Goal: Information Seeking & Learning: Learn about a topic

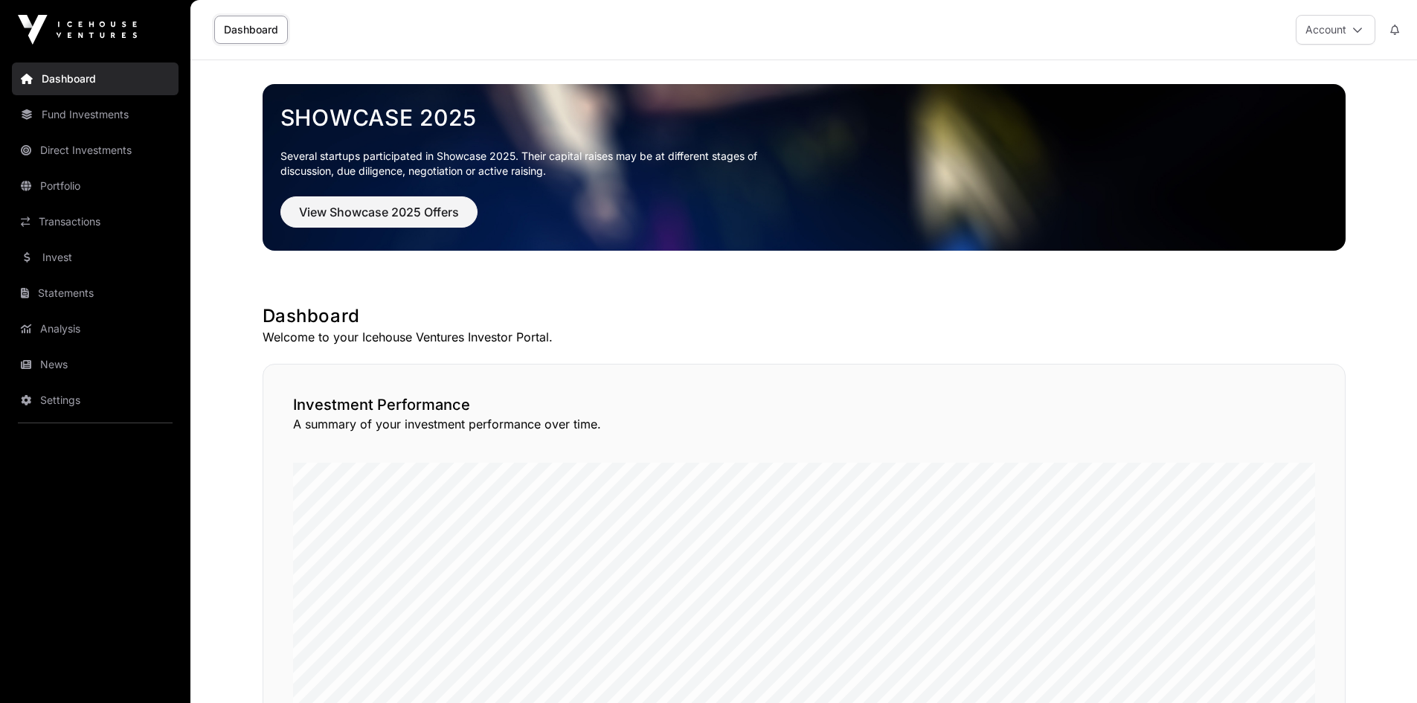
click at [53, 372] on link "News" at bounding box center [95, 364] width 167 height 33
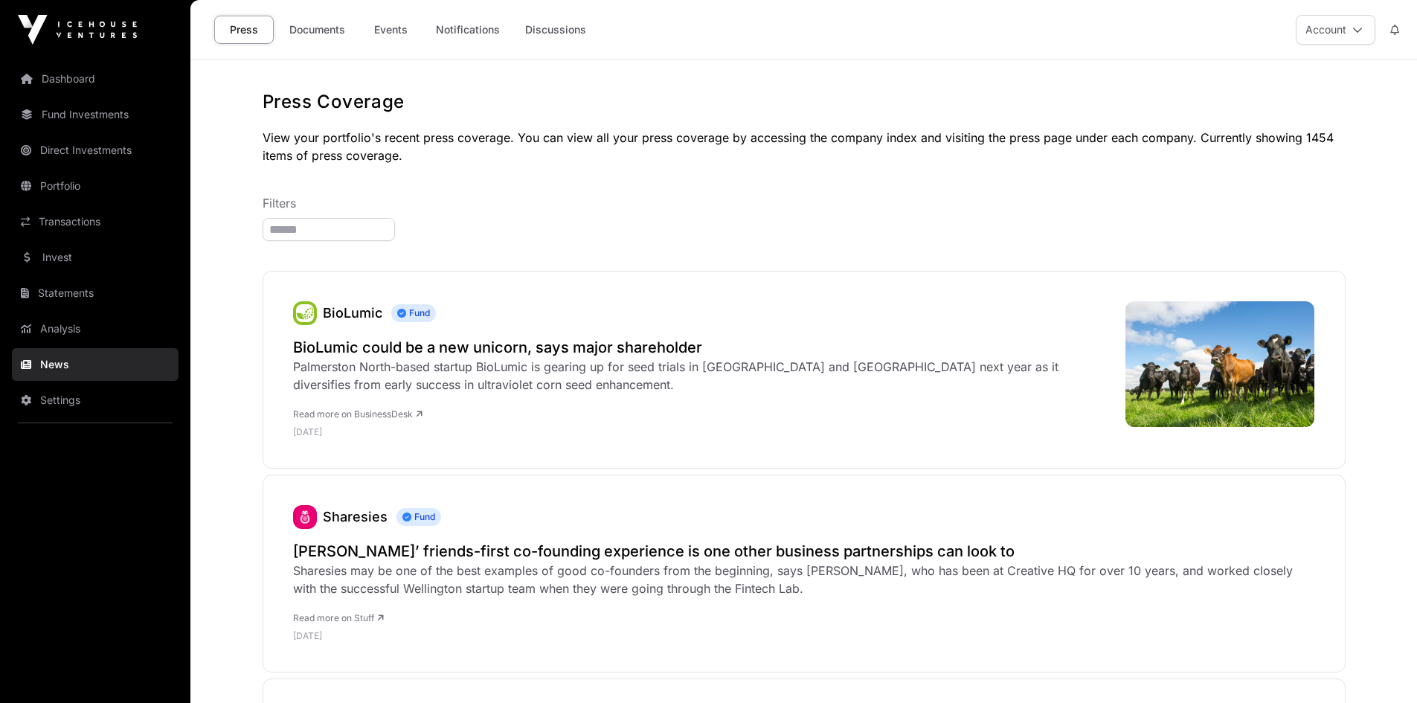
click at [305, 39] on link "Documents" at bounding box center [317, 30] width 75 height 28
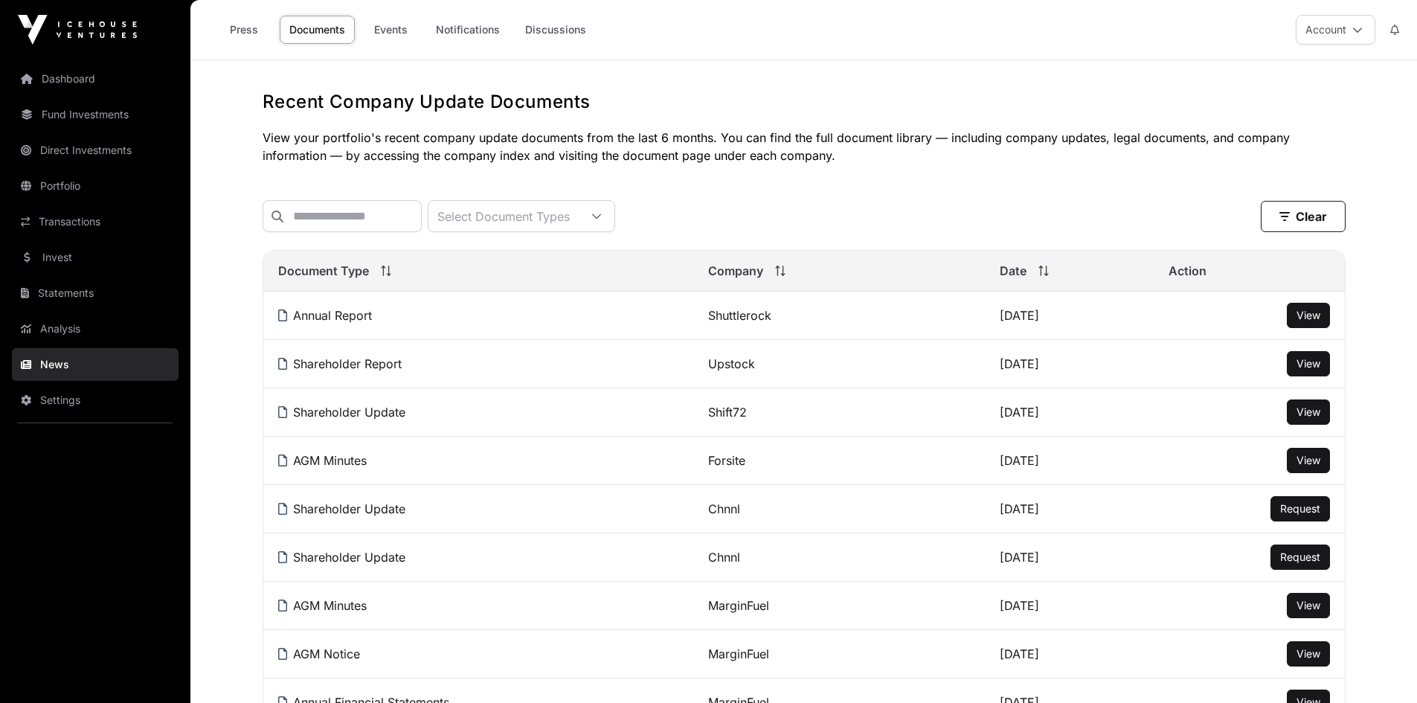
click at [384, 33] on link "Events" at bounding box center [390, 30] width 59 height 28
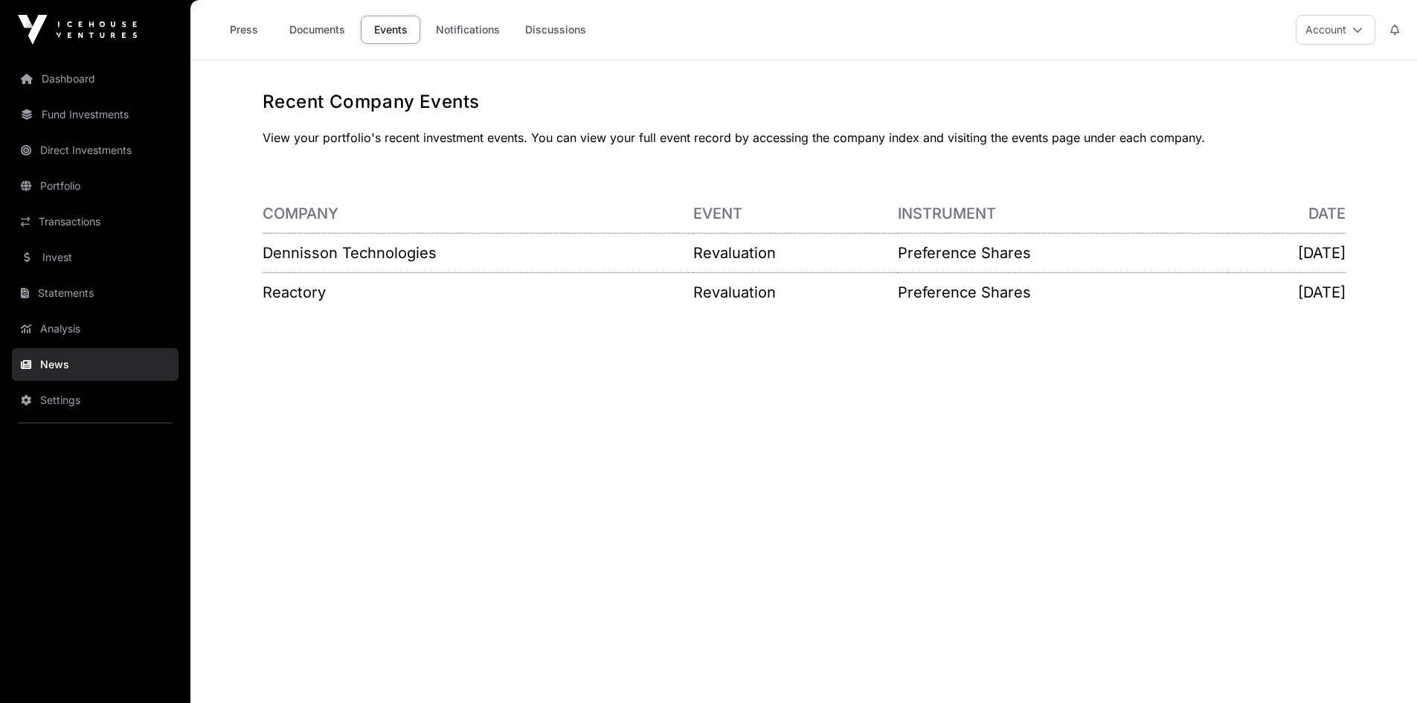
click at [85, 112] on link "Fund Investments" at bounding box center [95, 114] width 167 height 33
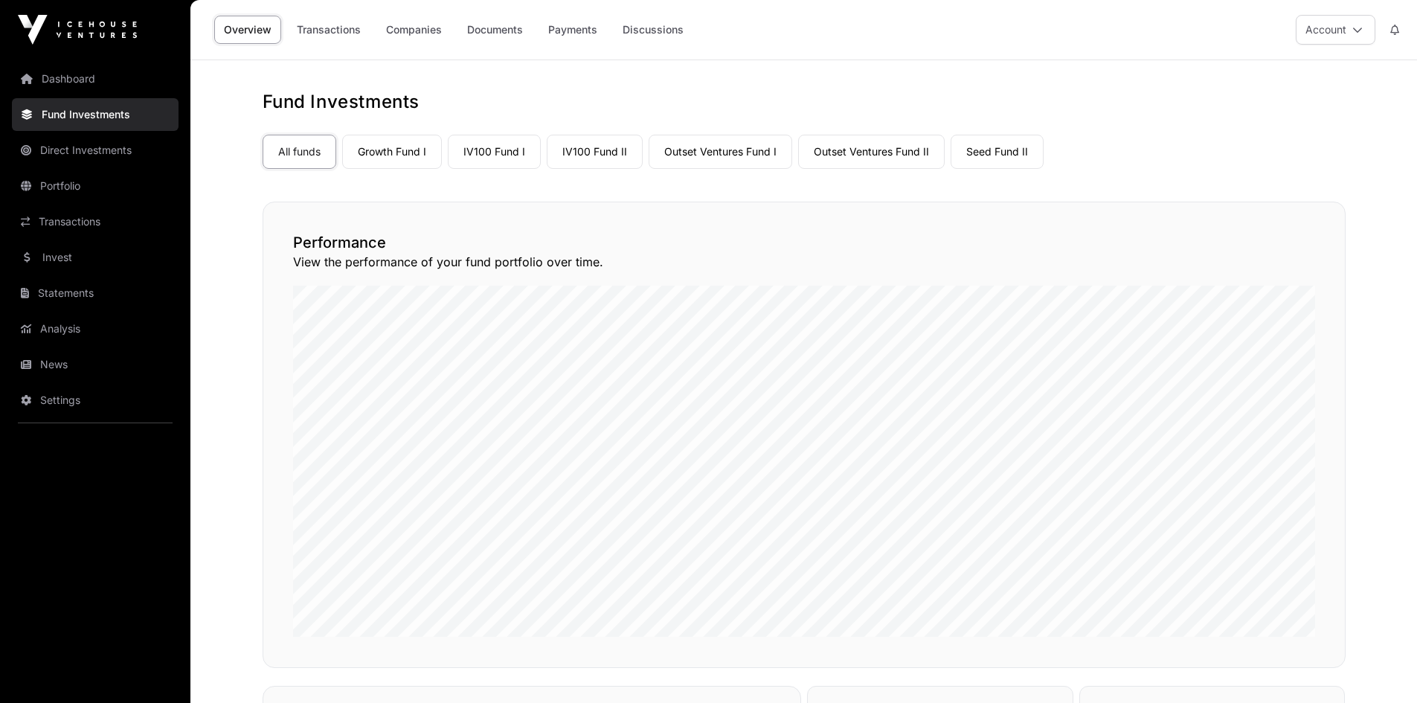
click at [71, 79] on link "Dashboard" at bounding box center [95, 78] width 167 height 33
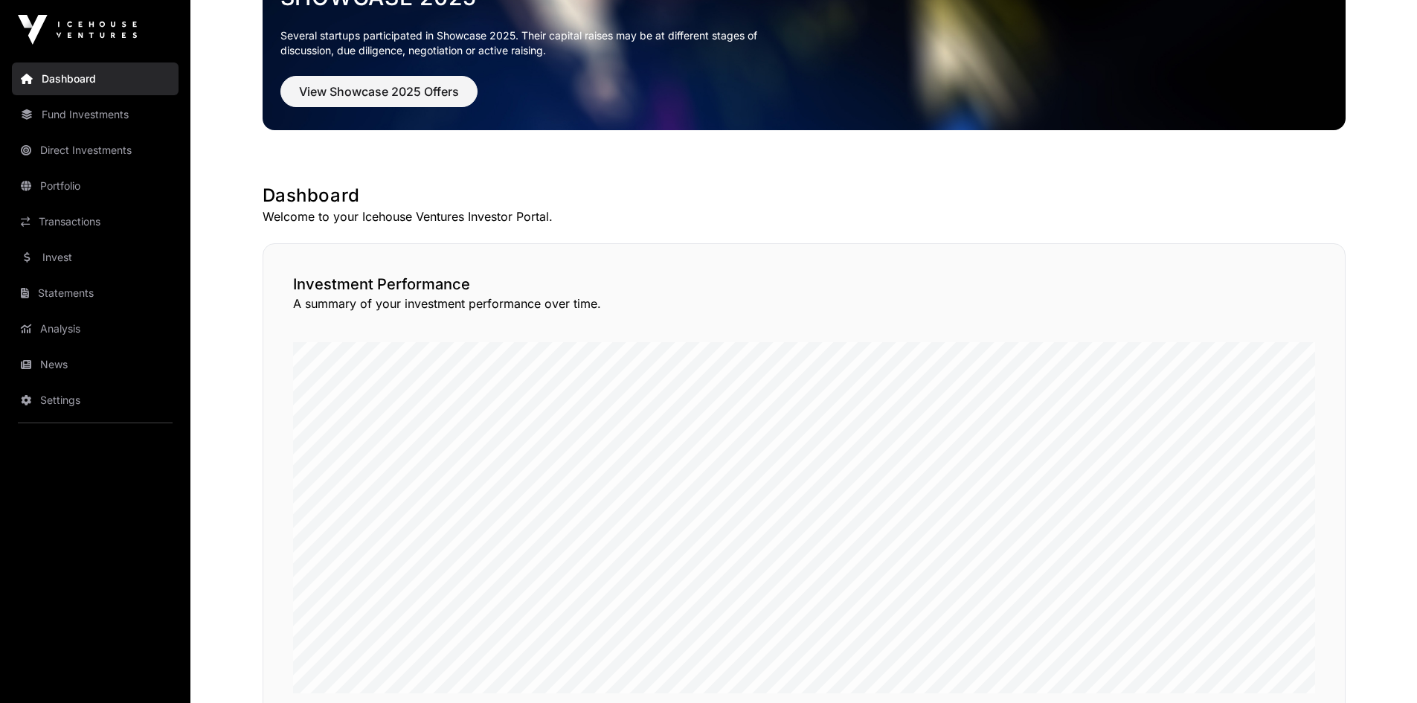
scroll to position [149, 0]
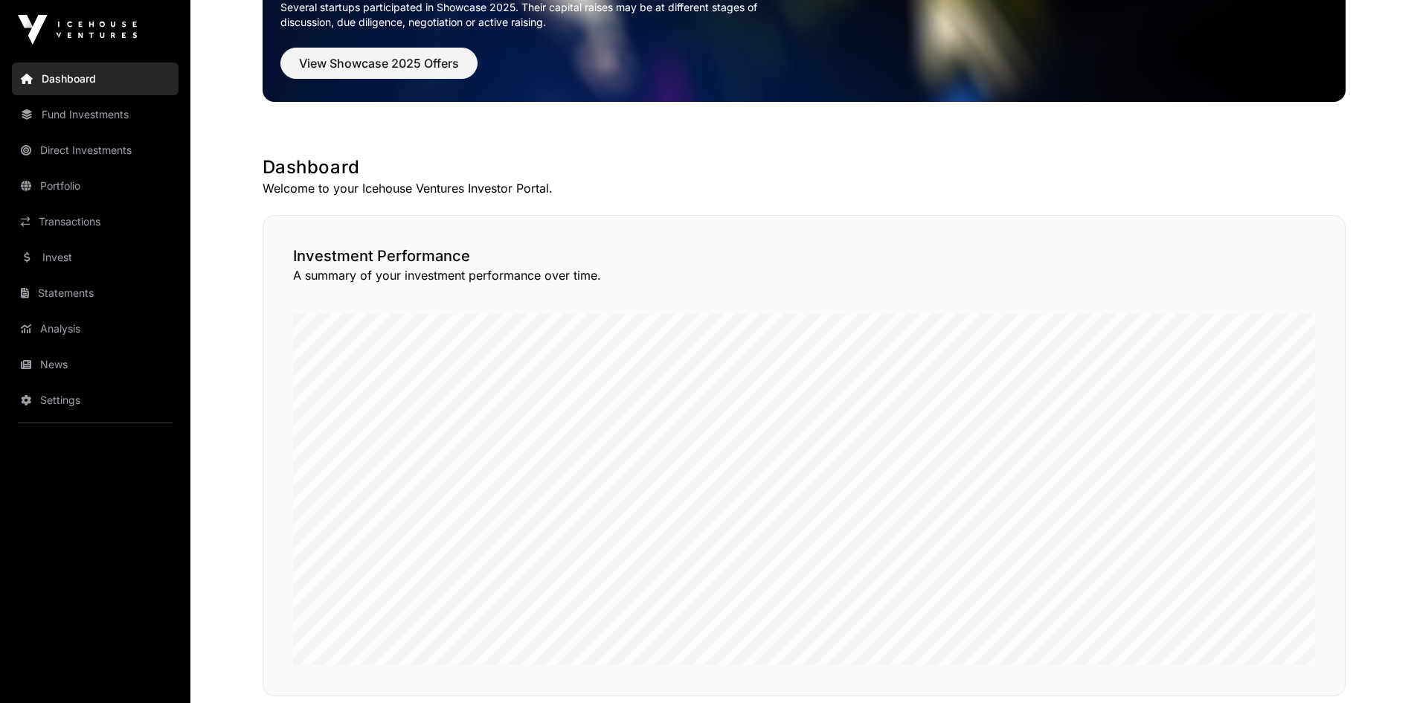
click at [52, 364] on link "News" at bounding box center [95, 364] width 167 height 33
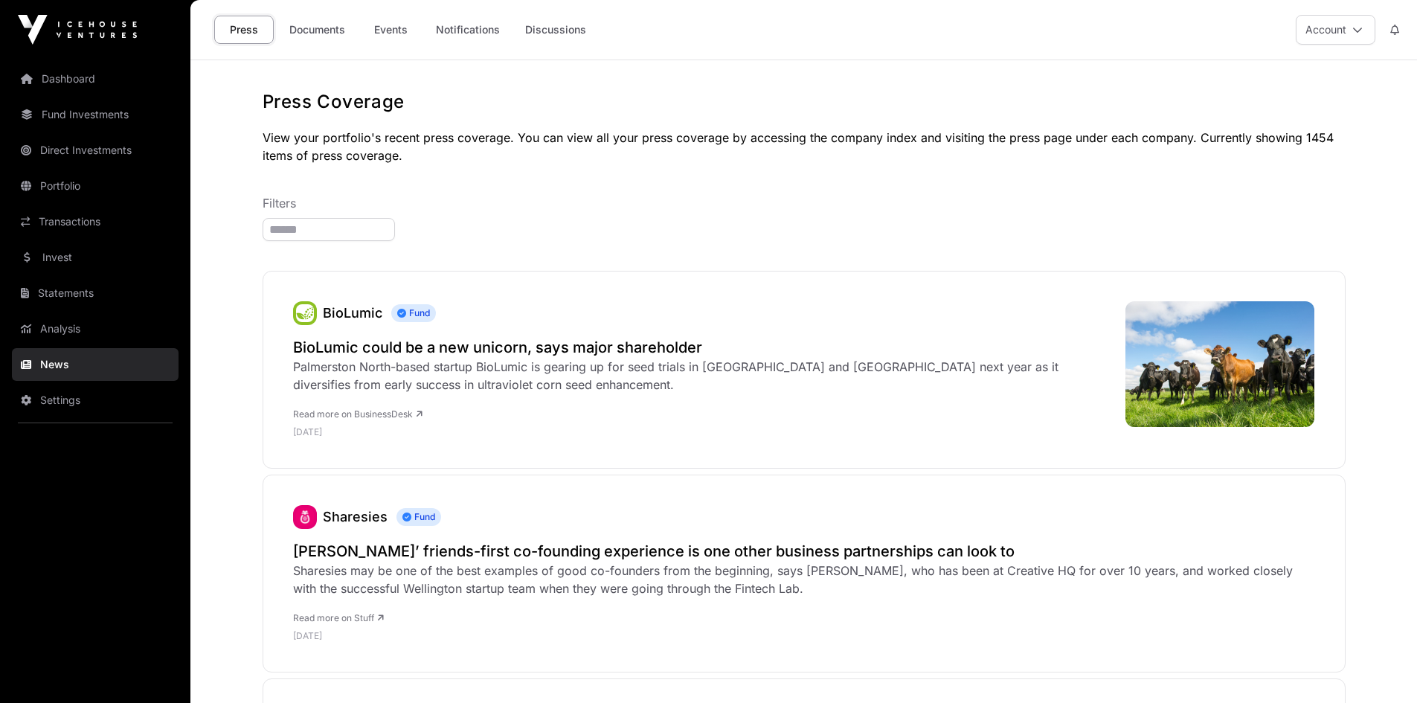
click at [397, 38] on link "Events" at bounding box center [390, 30] width 59 height 28
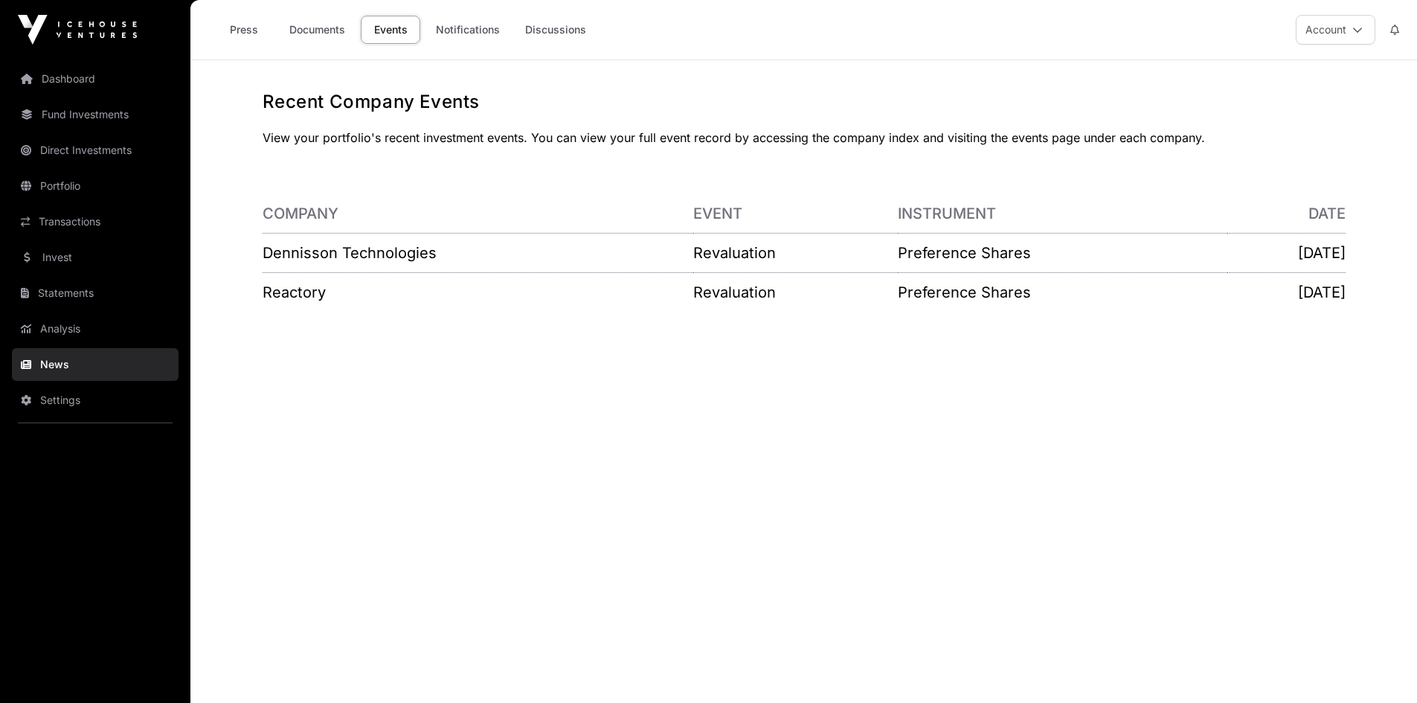
click at [71, 81] on link "Dashboard" at bounding box center [95, 78] width 167 height 33
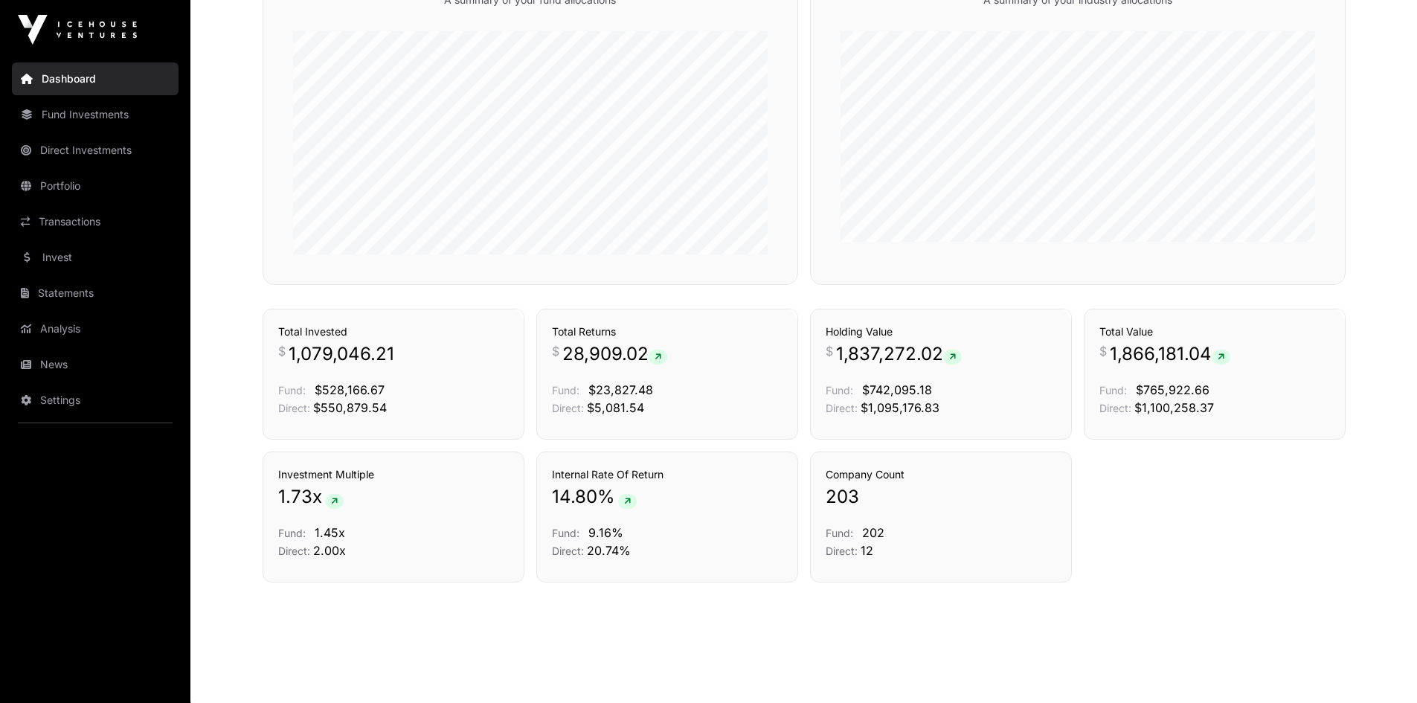
scroll to position [926, 0]
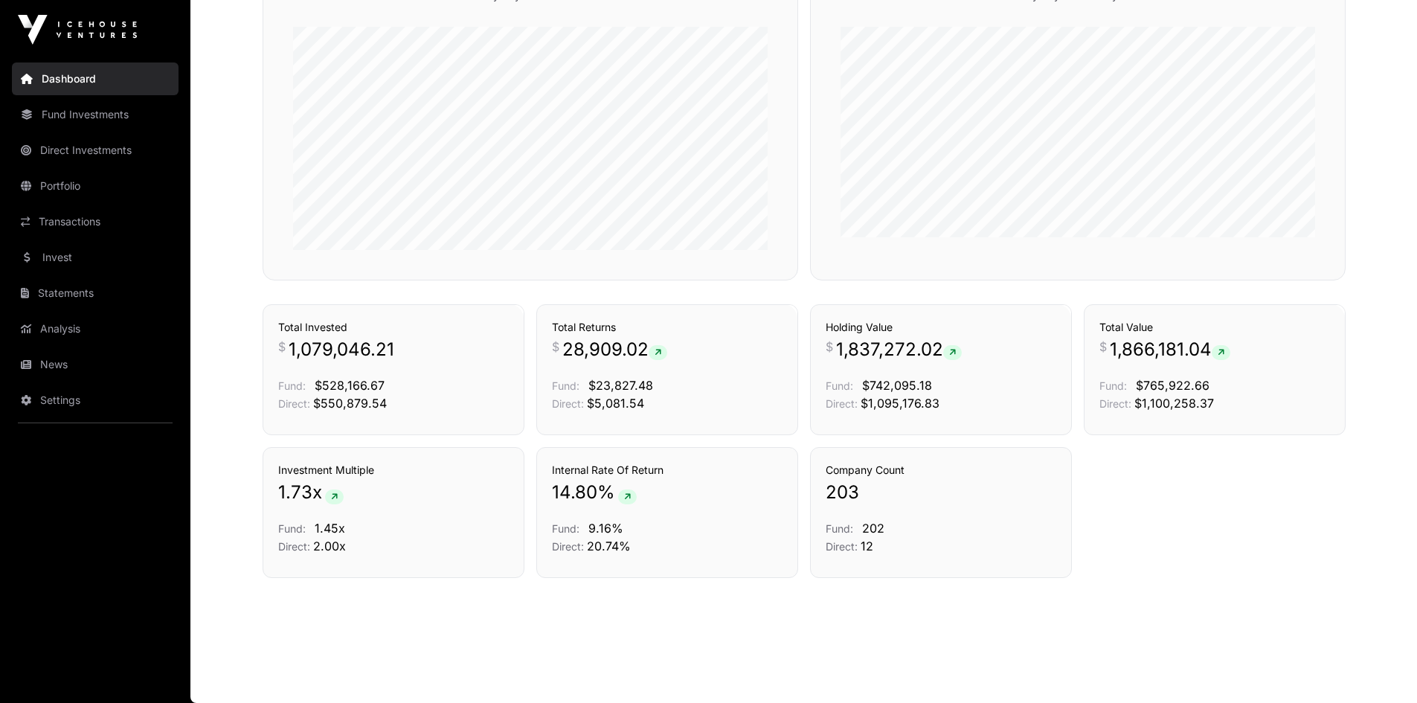
click at [118, 118] on link "Fund Investments" at bounding box center [95, 114] width 167 height 33
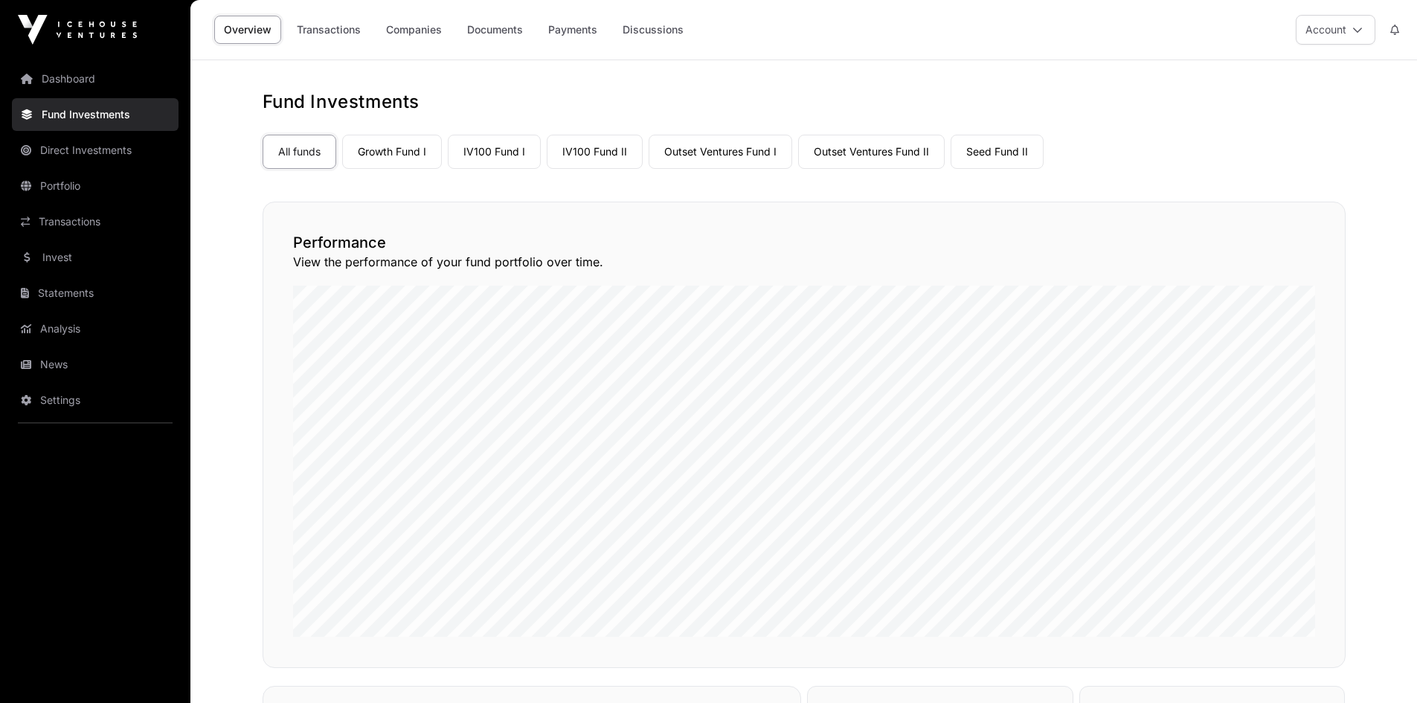
click at [120, 147] on link "Direct Investments" at bounding box center [95, 150] width 167 height 33
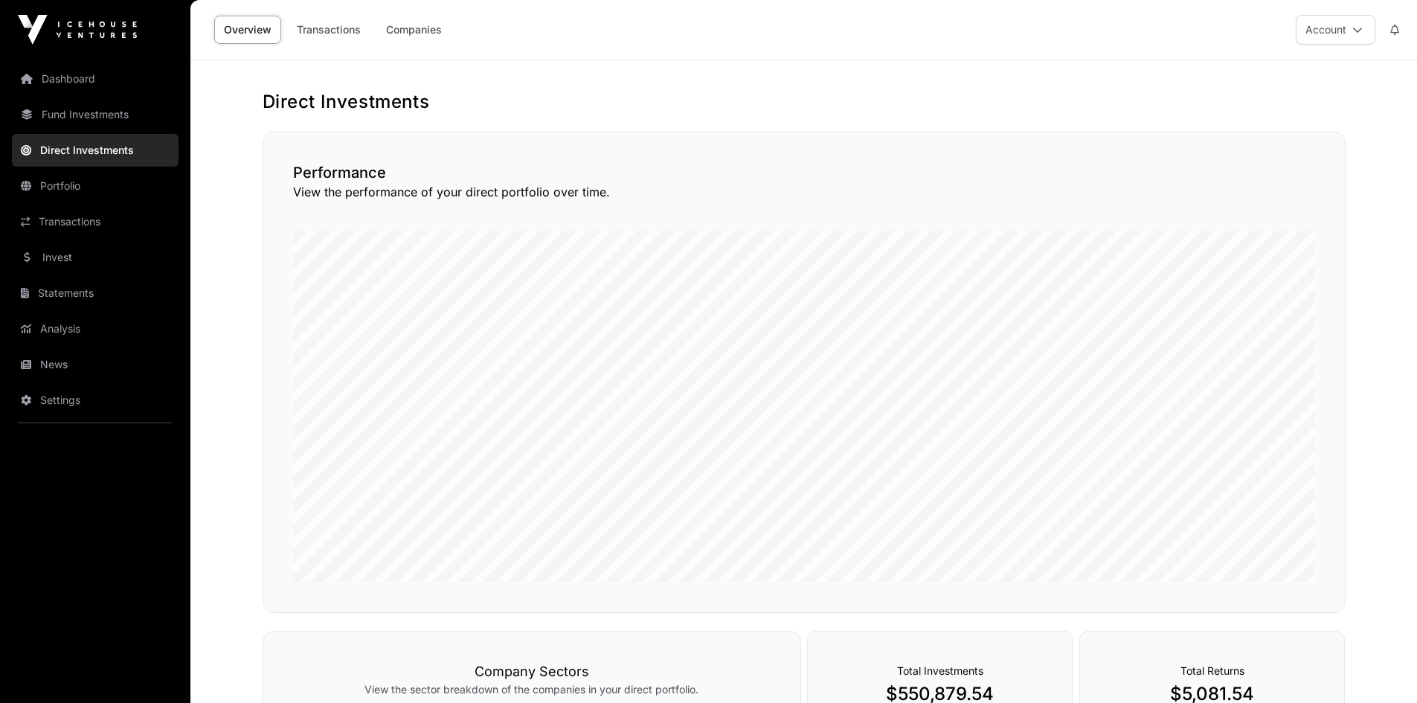
click at [60, 262] on link "Invest" at bounding box center [95, 257] width 167 height 33
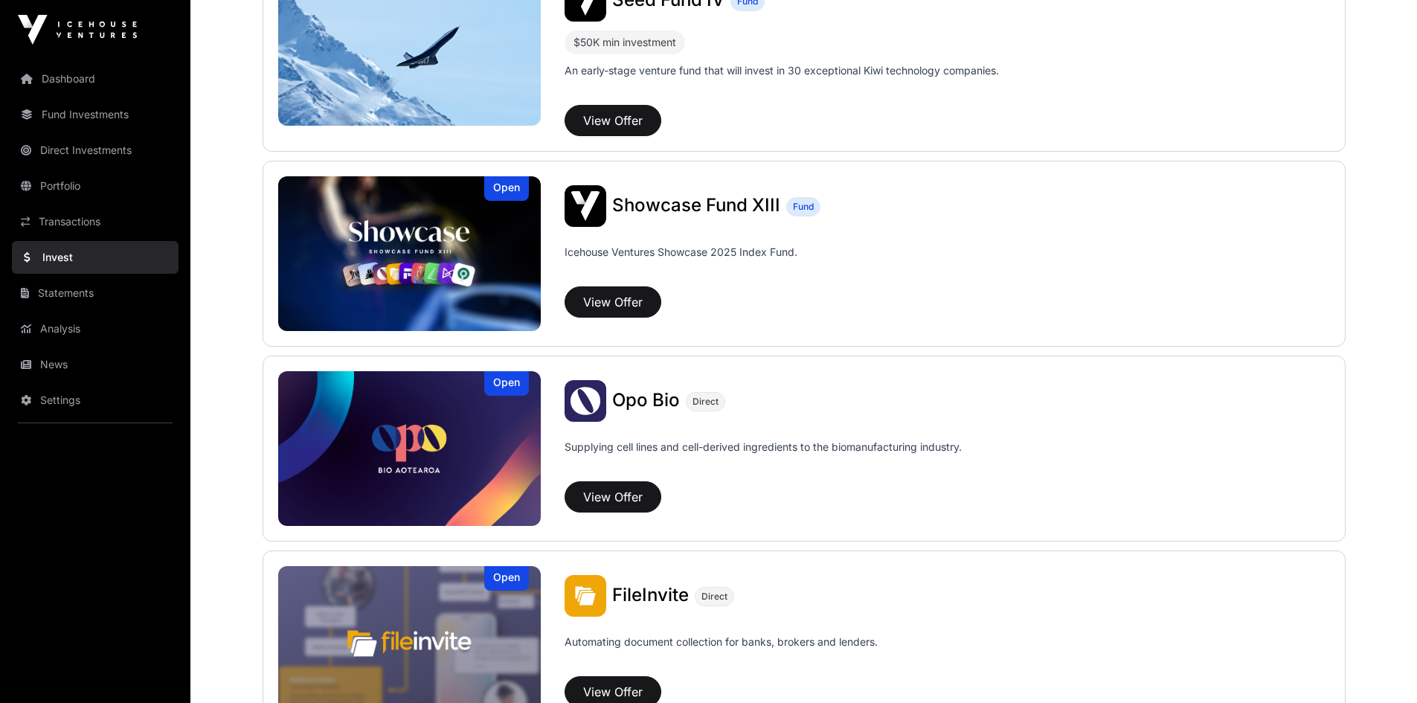
scroll to position [446, 0]
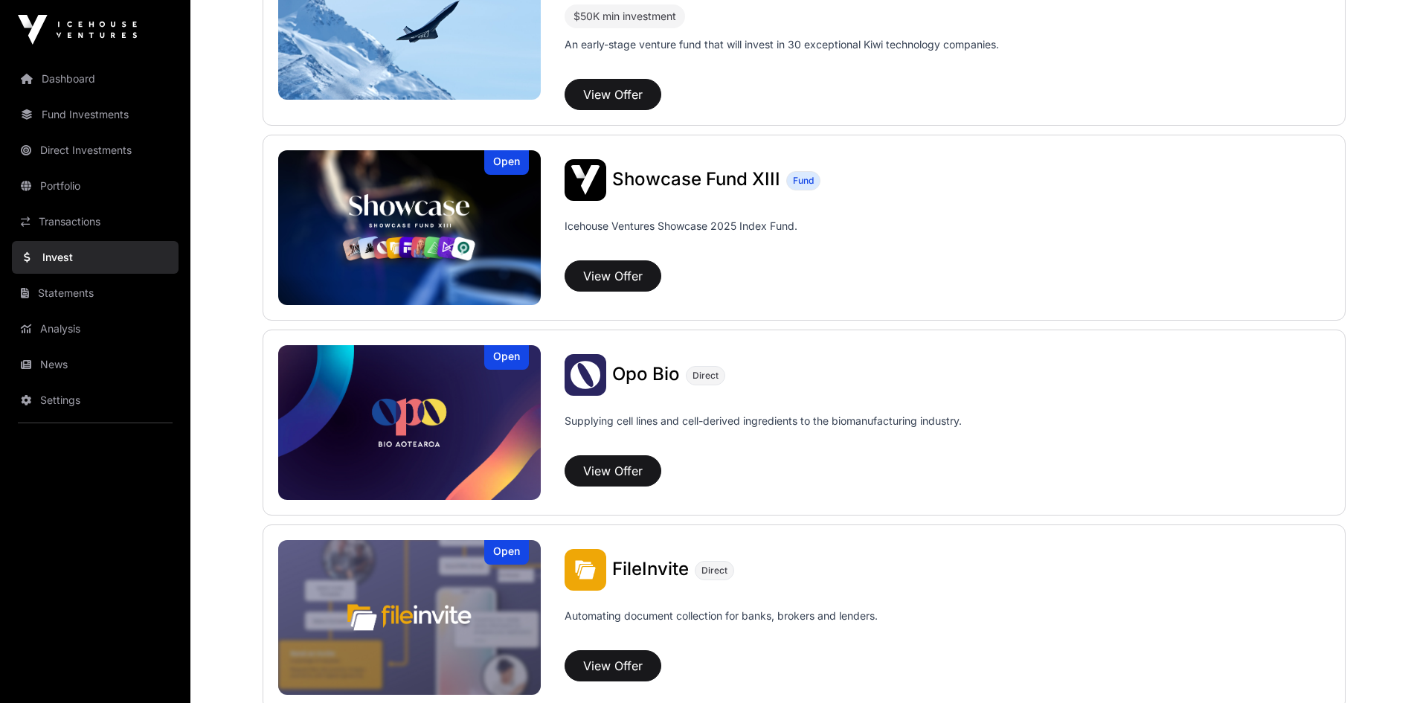
click at [396, 588] on img at bounding box center [409, 617] width 263 height 155
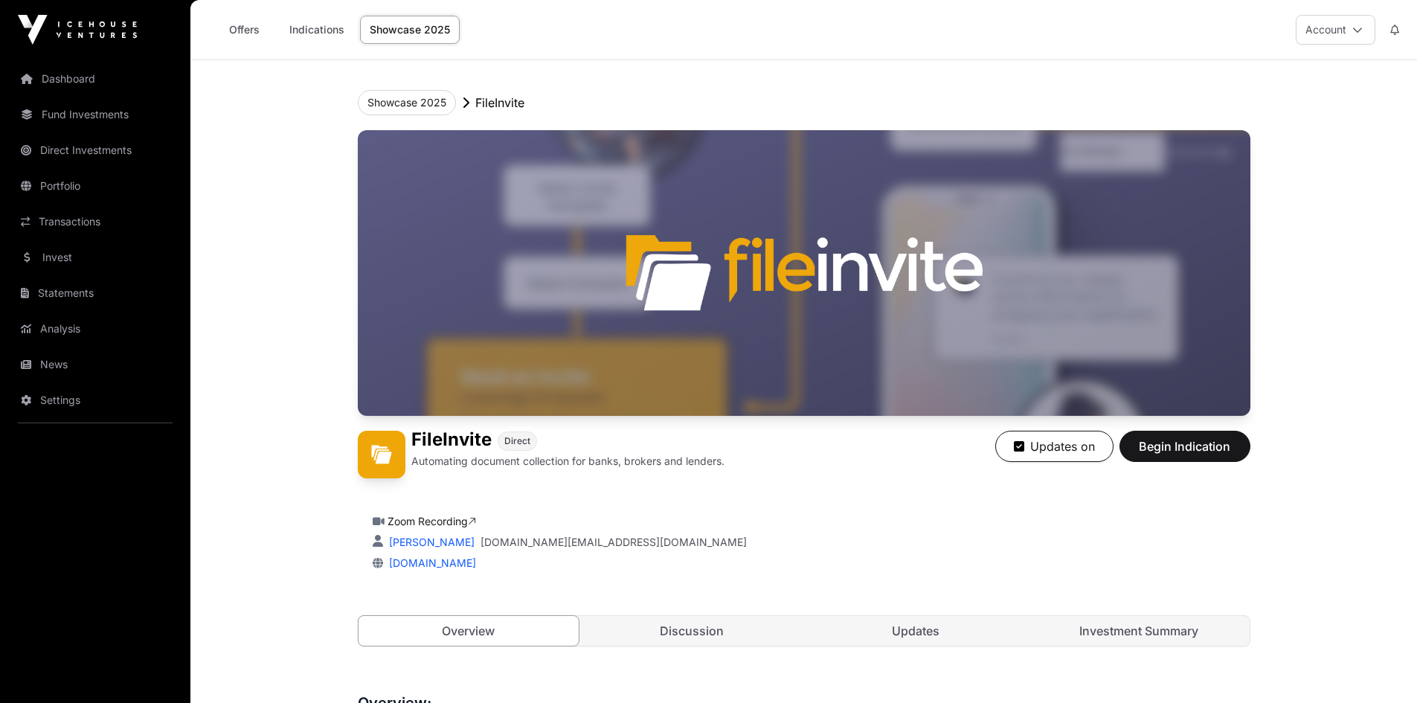
click at [63, 179] on link "Portfolio" at bounding box center [95, 186] width 167 height 33
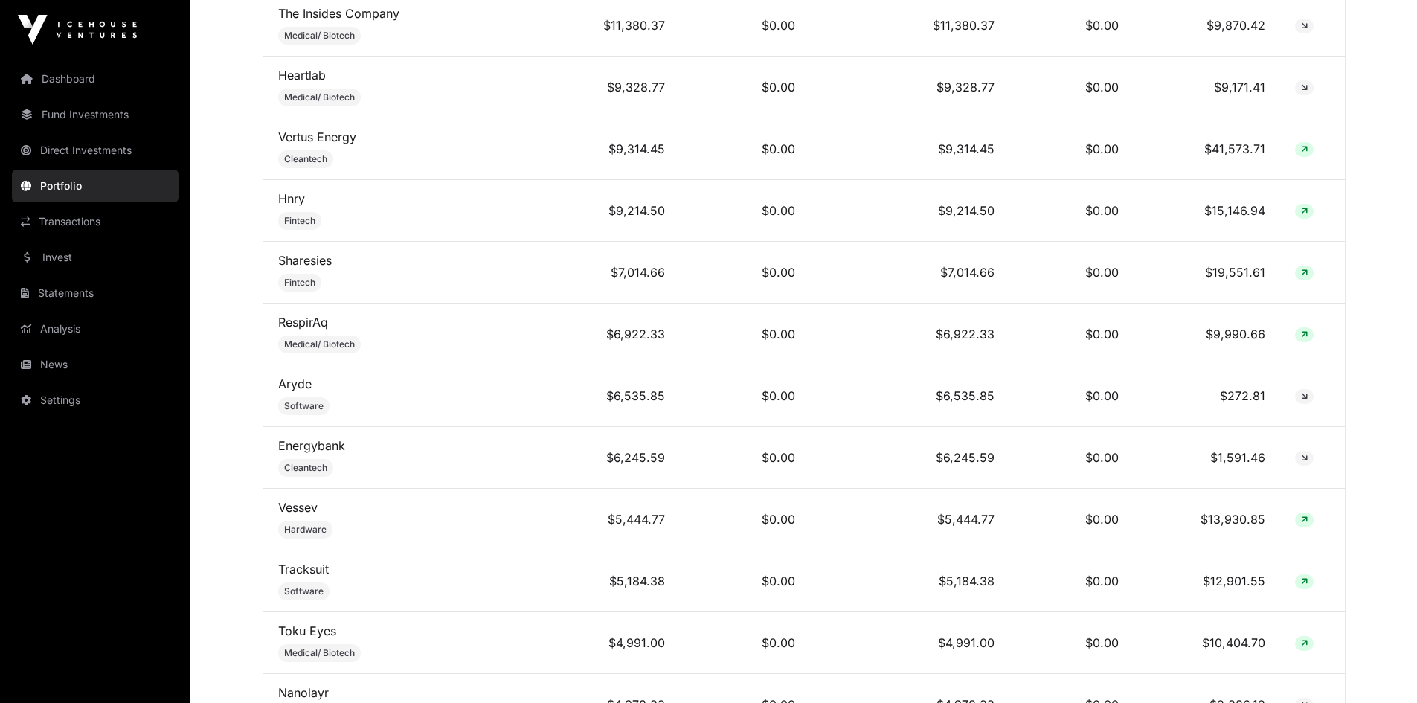
scroll to position [1264, 0]
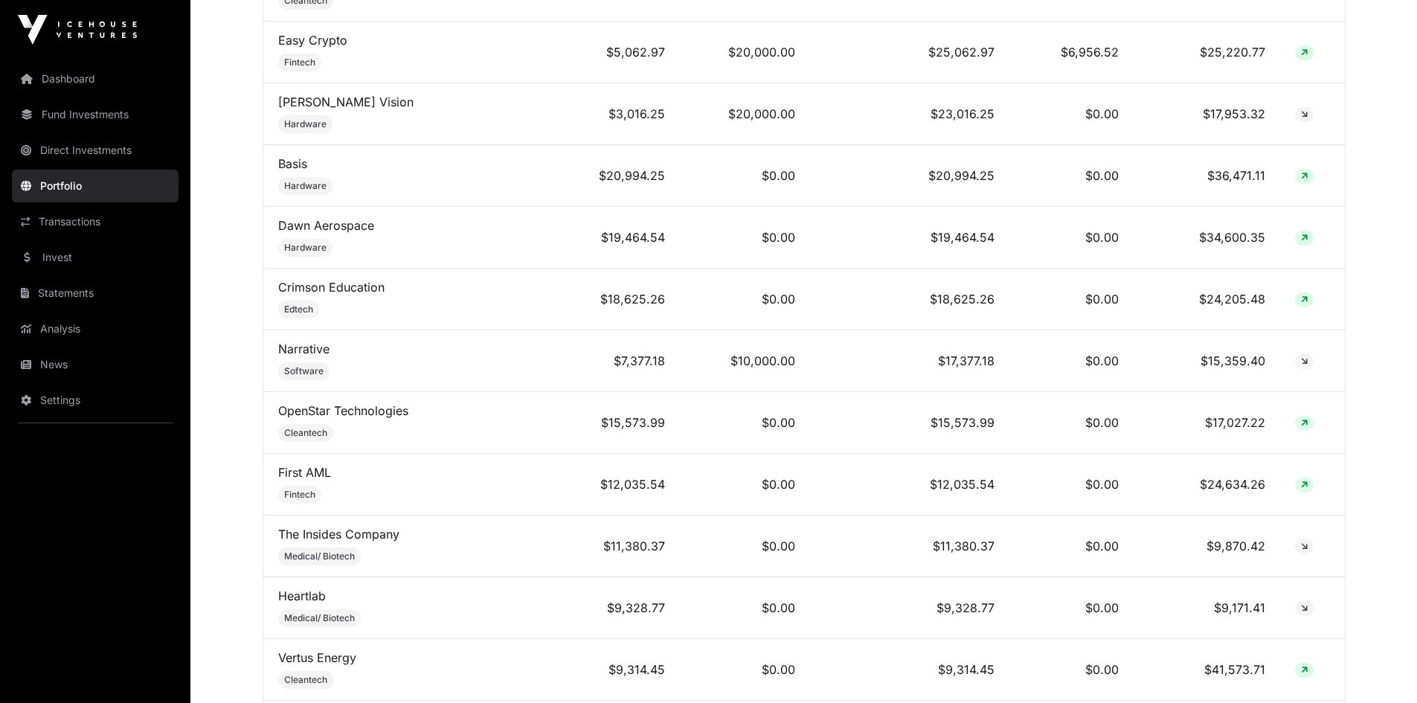
click at [71, 228] on link "Transactions" at bounding box center [95, 221] width 167 height 33
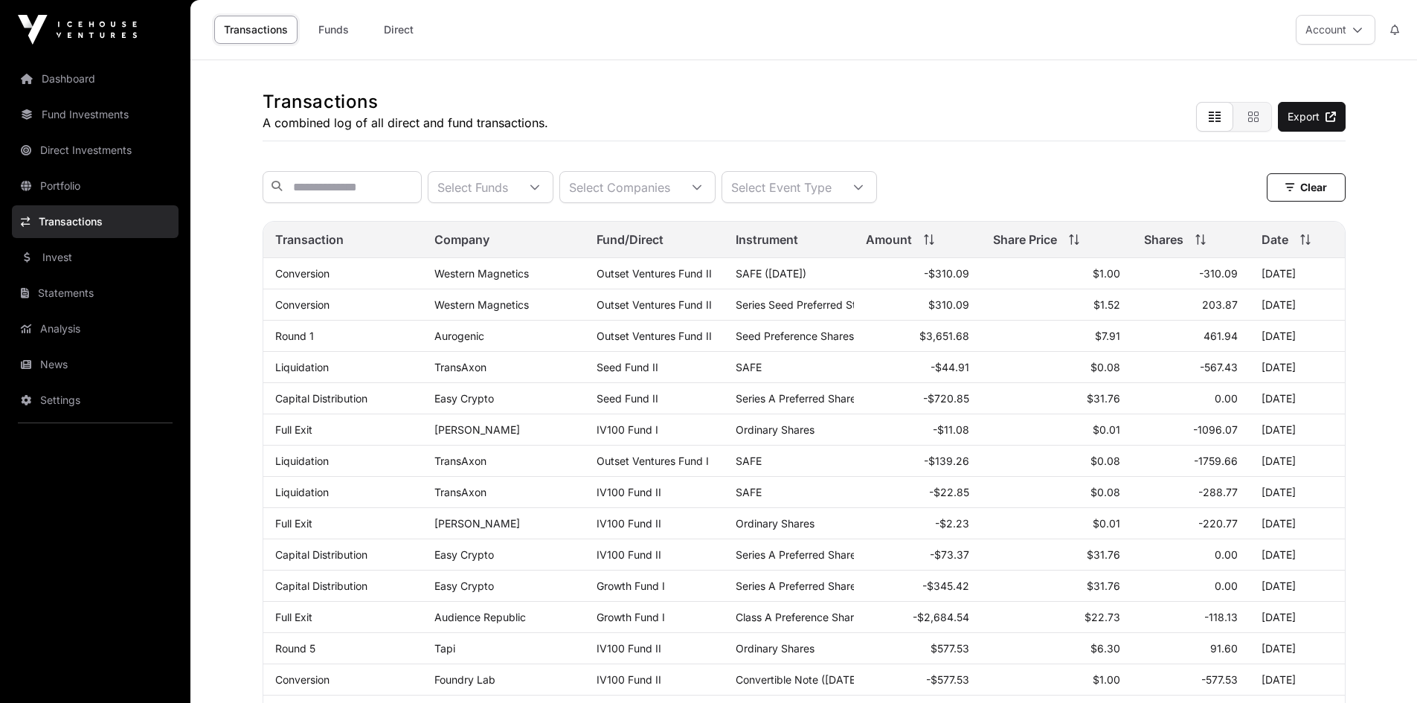
click at [89, 73] on link "Dashboard" at bounding box center [95, 78] width 167 height 33
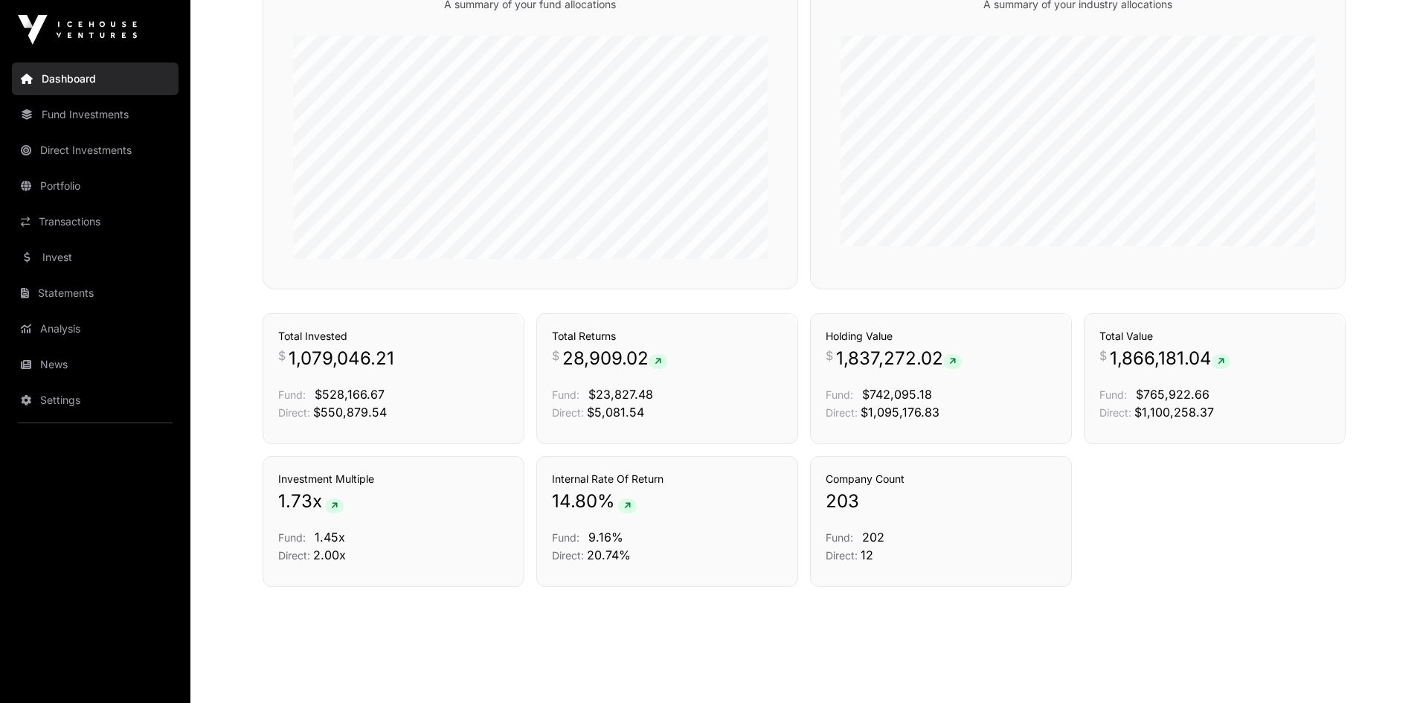
scroll to position [926, 0]
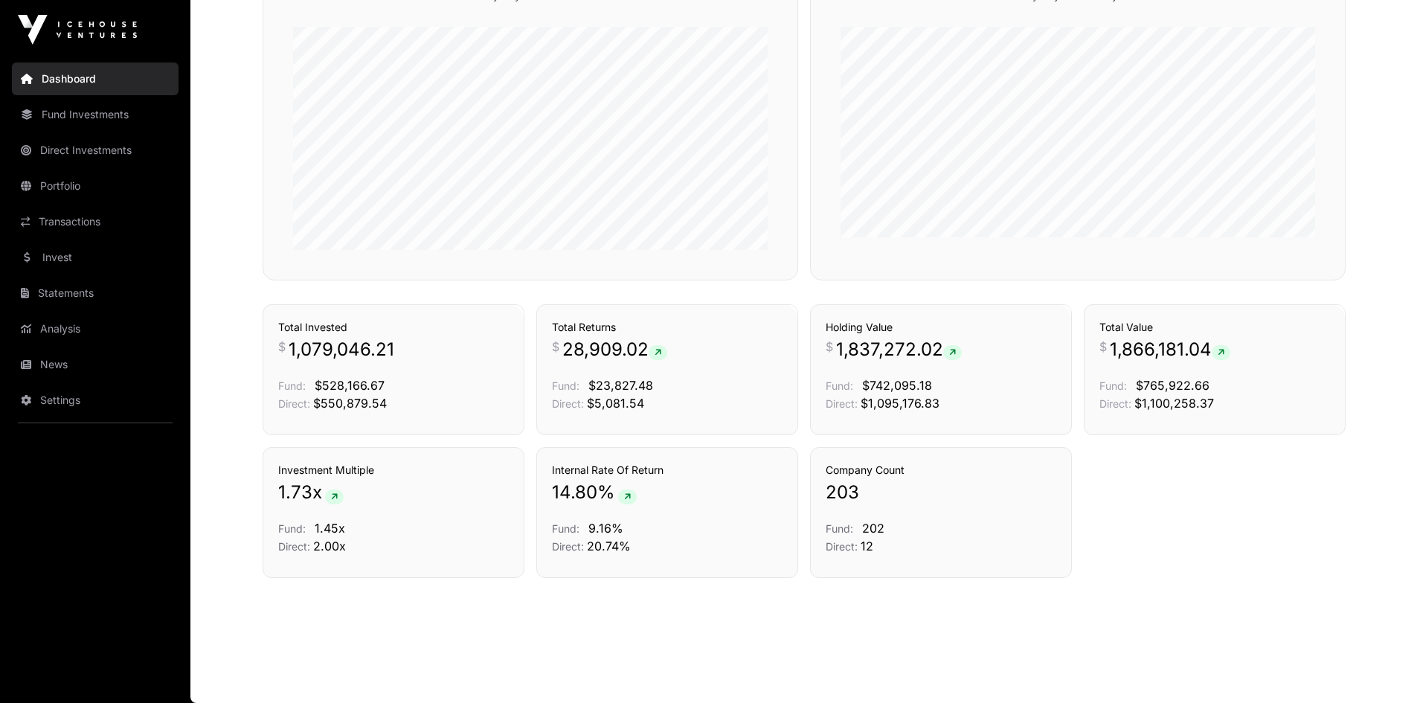
click at [65, 296] on link "Statements" at bounding box center [95, 293] width 167 height 33
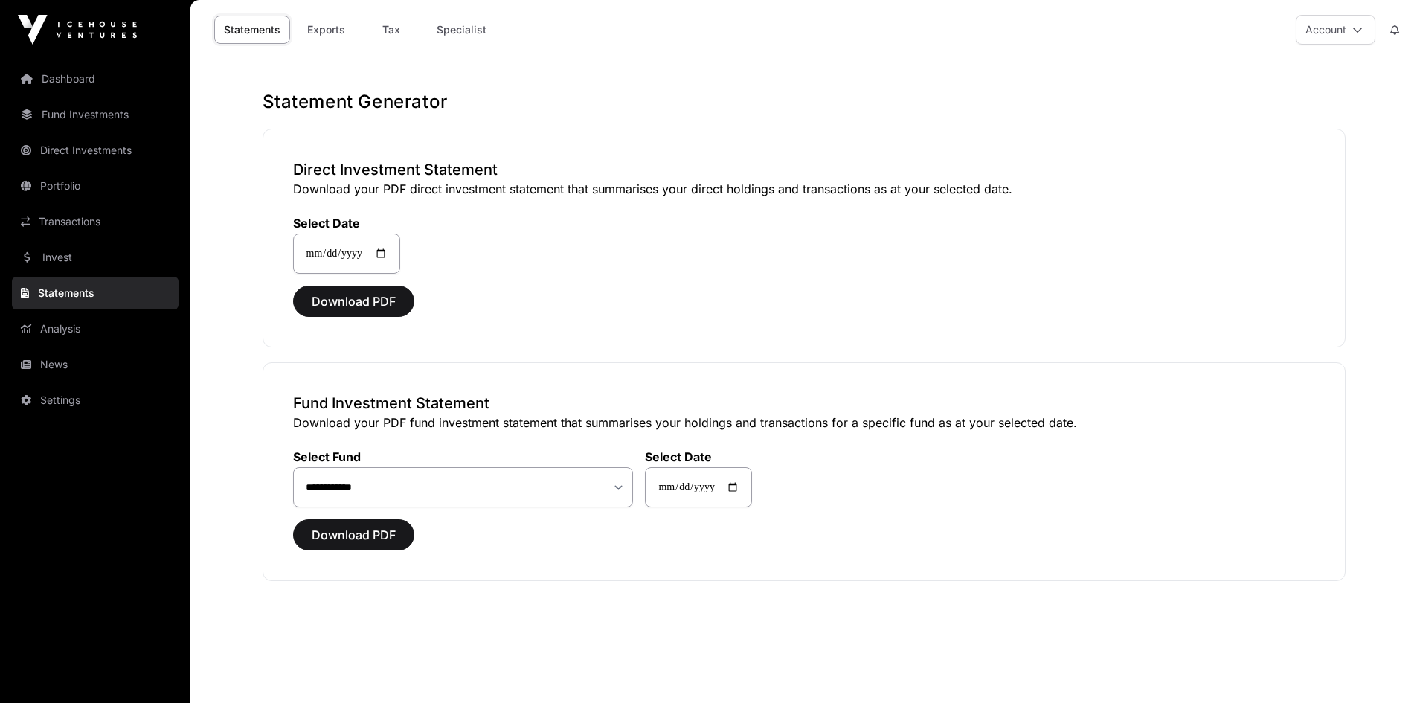
click at [71, 335] on link "Analysis" at bounding box center [95, 328] width 167 height 33
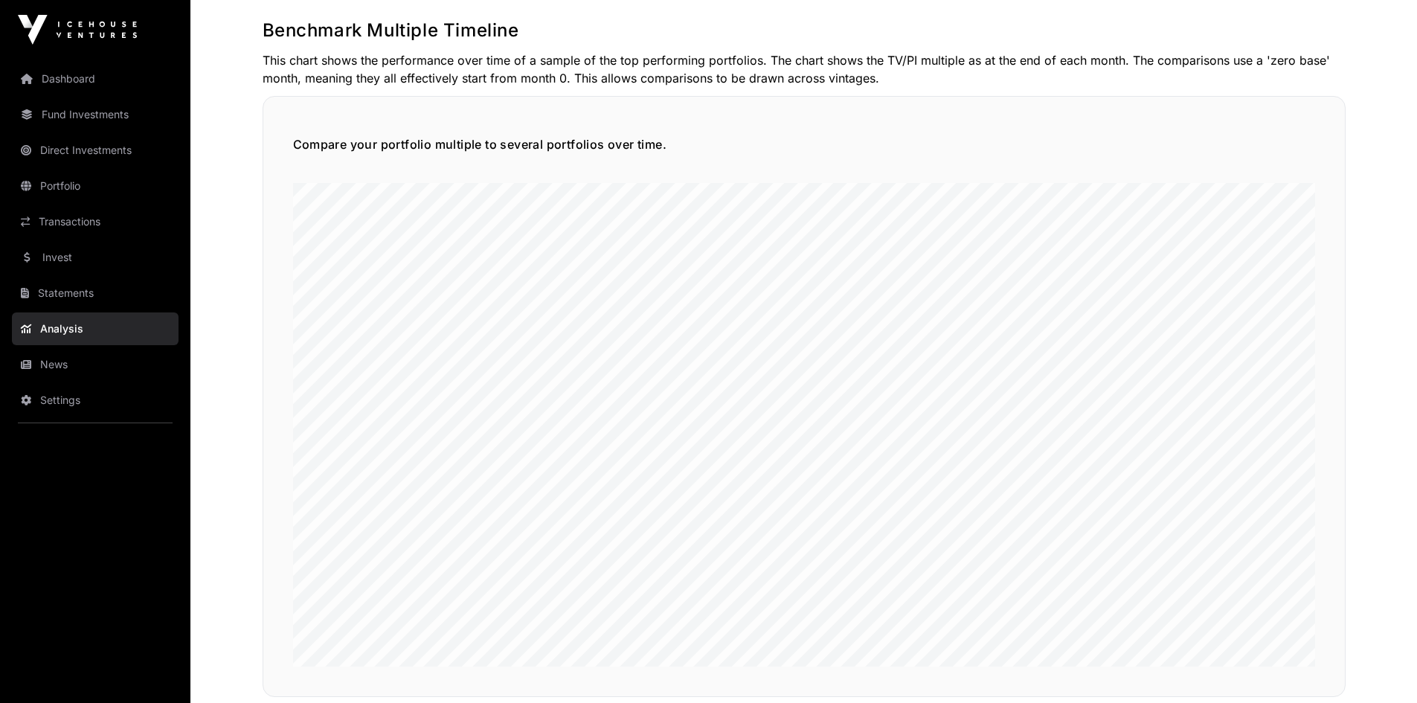
scroll to position [3350, 0]
